Goal: Download file/media

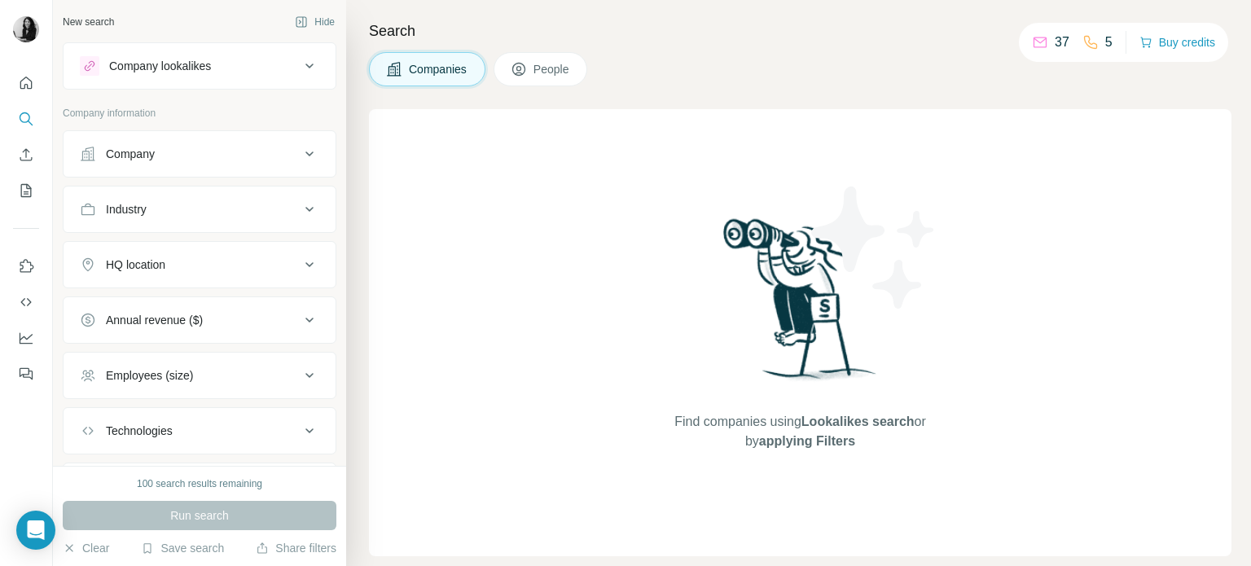
click at [129, 154] on div "Company" at bounding box center [130, 154] width 49 height 16
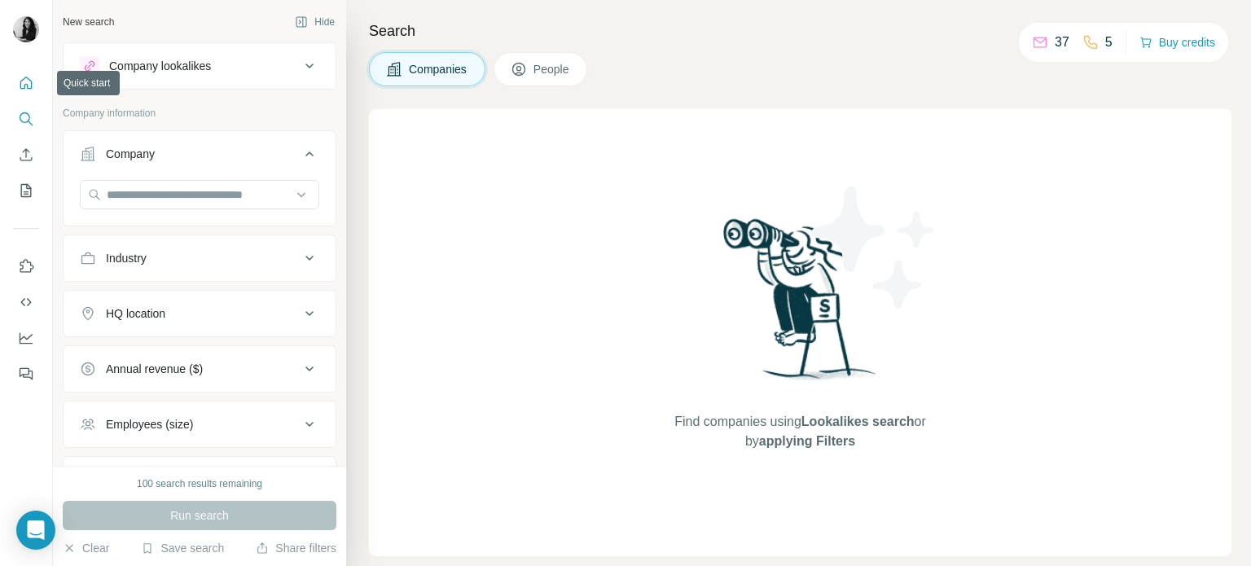
click at [36, 83] on button "Quick start" at bounding box center [26, 82] width 26 height 29
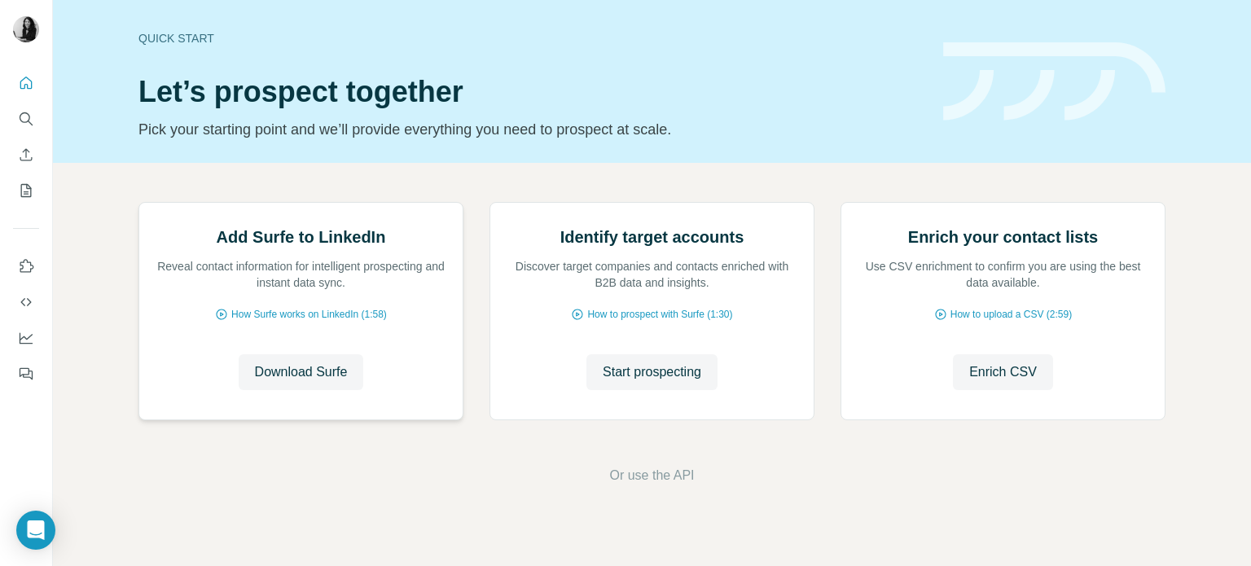
scroll to position [42, 0]
click at [286, 390] on button "Download Surfe" at bounding box center [301, 372] width 125 height 36
